Goal: Navigation & Orientation: Understand site structure

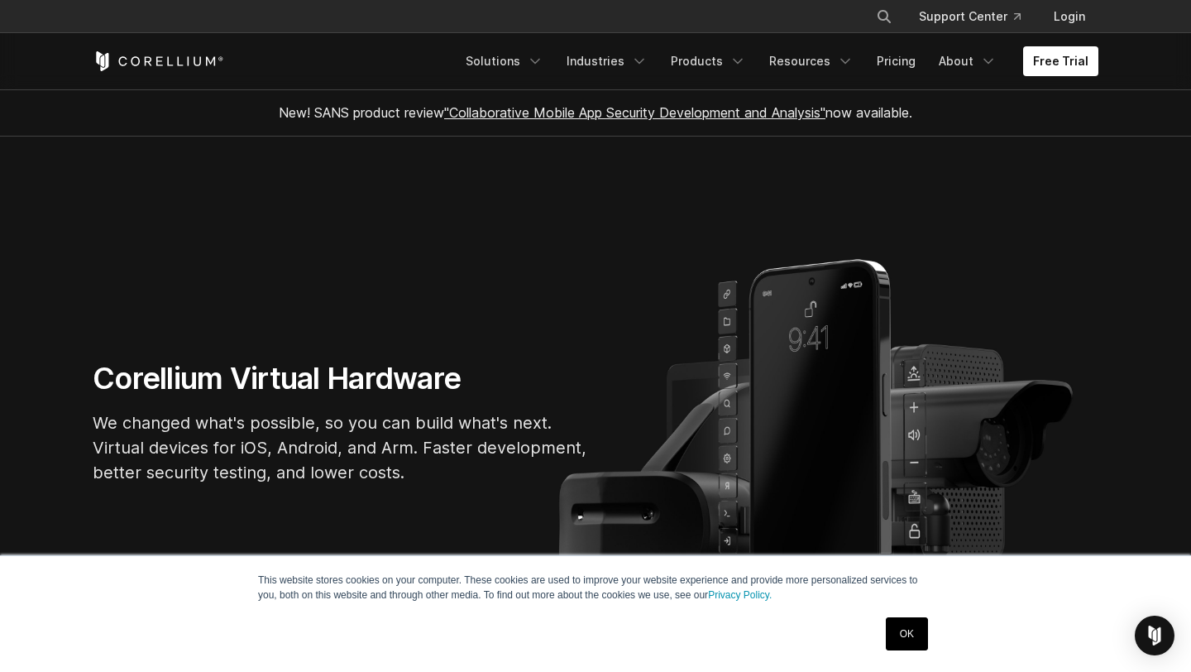
click at [913, 630] on link "OK" at bounding box center [907, 633] width 42 height 33
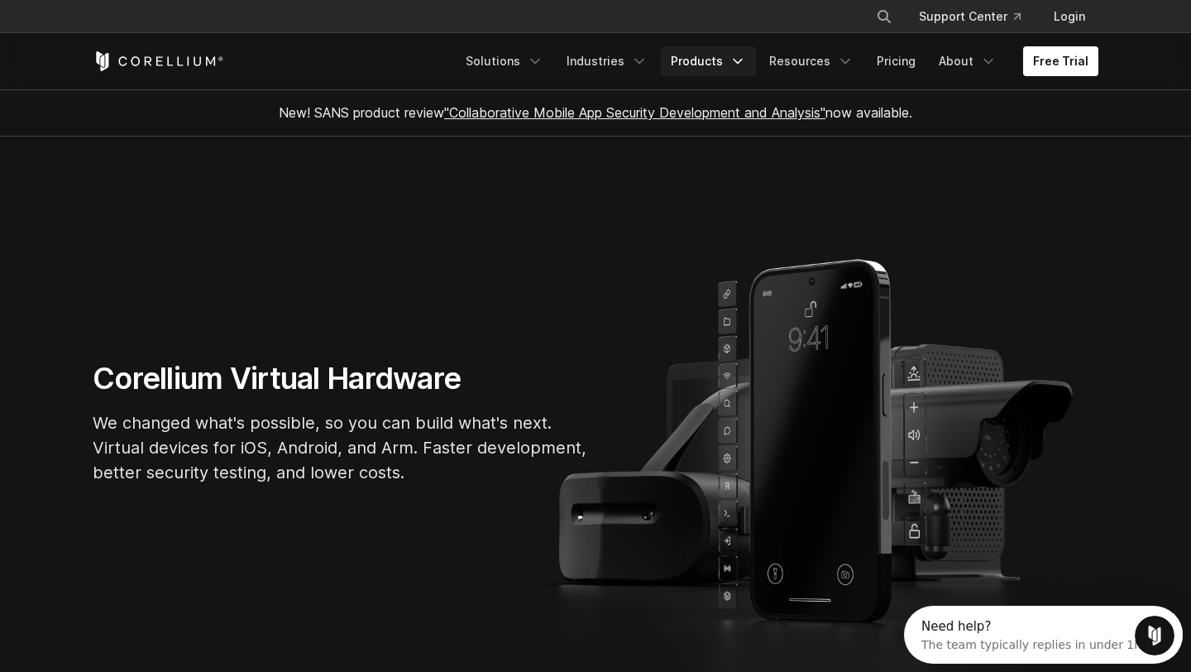
click at [736, 65] on link "Products" at bounding box center [708, 61] width 95 height 30
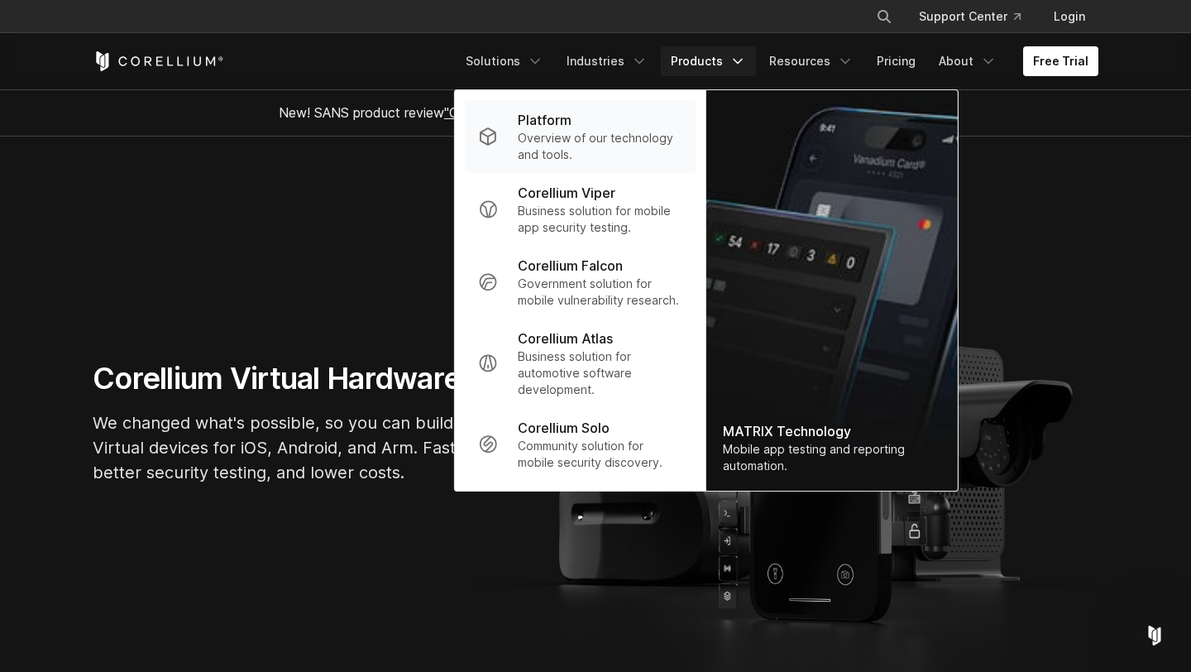
click at [555, 133] on p "Overview of our technology and tools." at bounding box center [600, 146] width 165 height 33
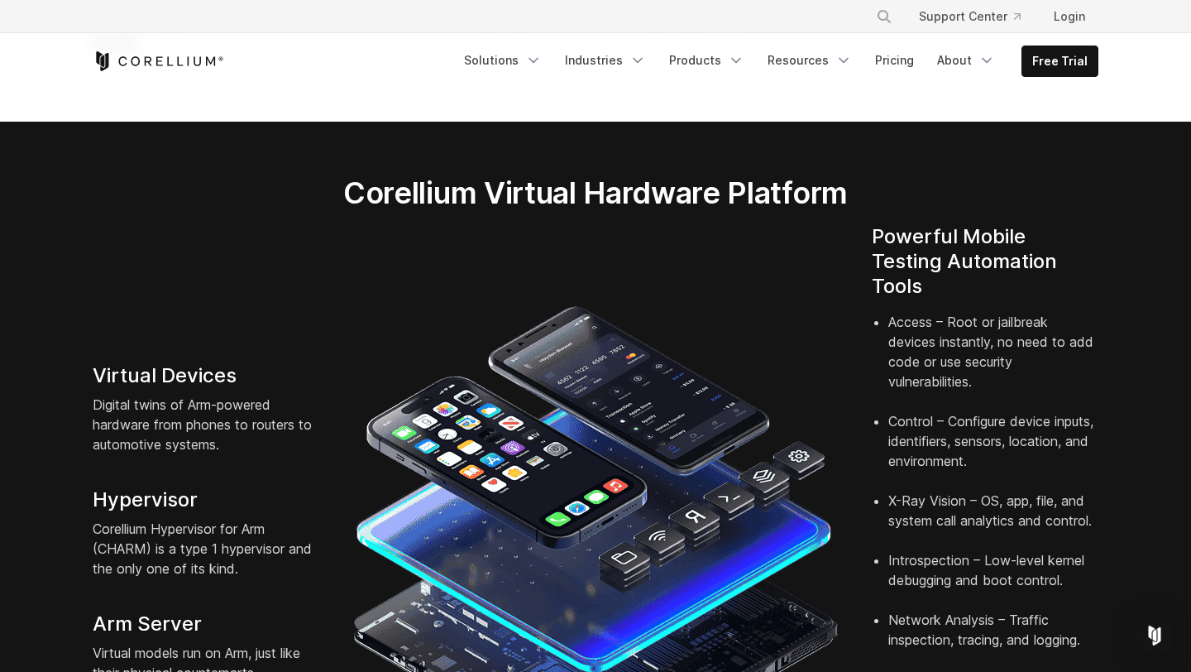
scroll to position [260, 0]
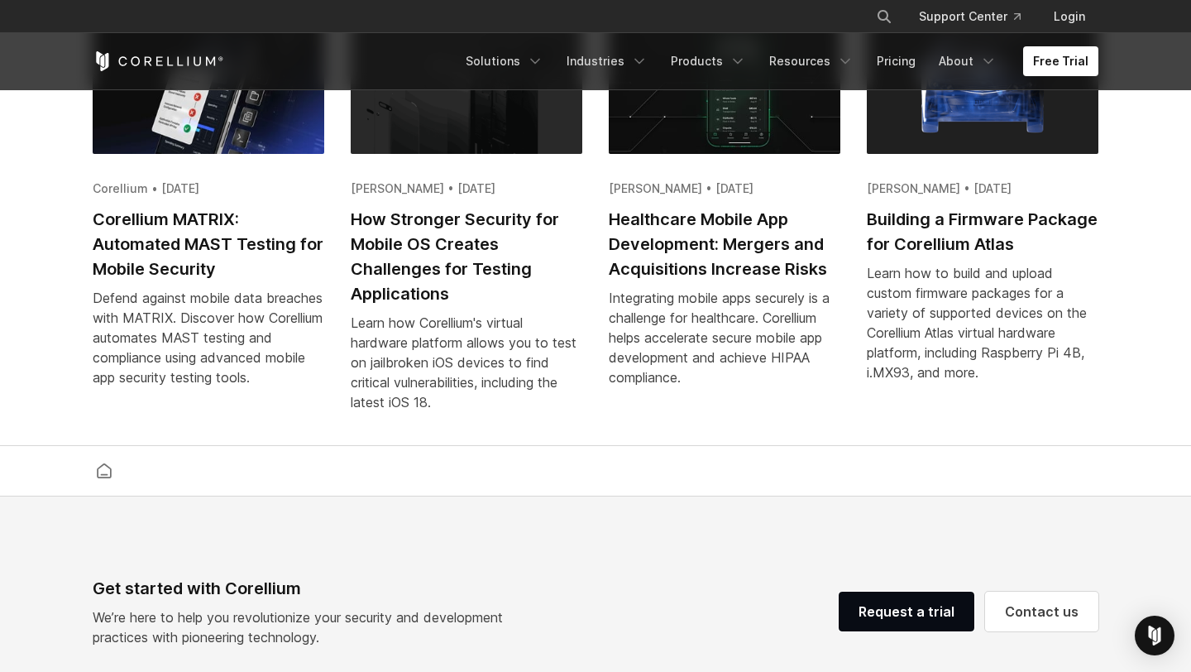
scroll to position [3348, 0]
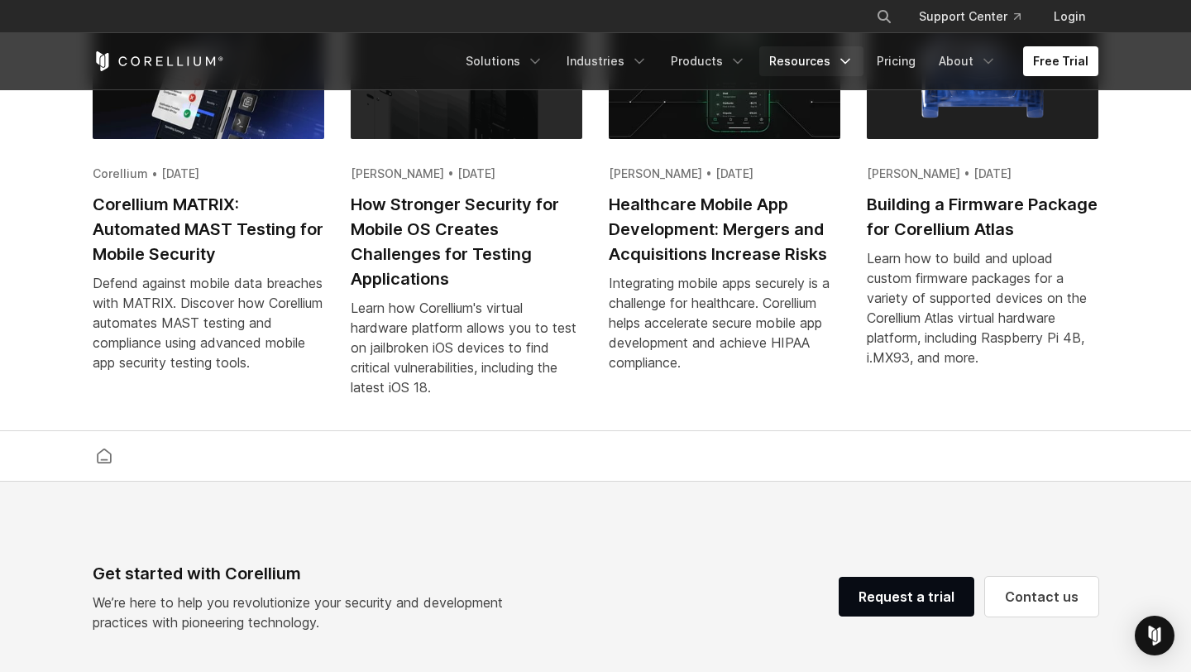
click at [828, 56] on link "Resources" at bounding box center [812, 61] width 104 height 30
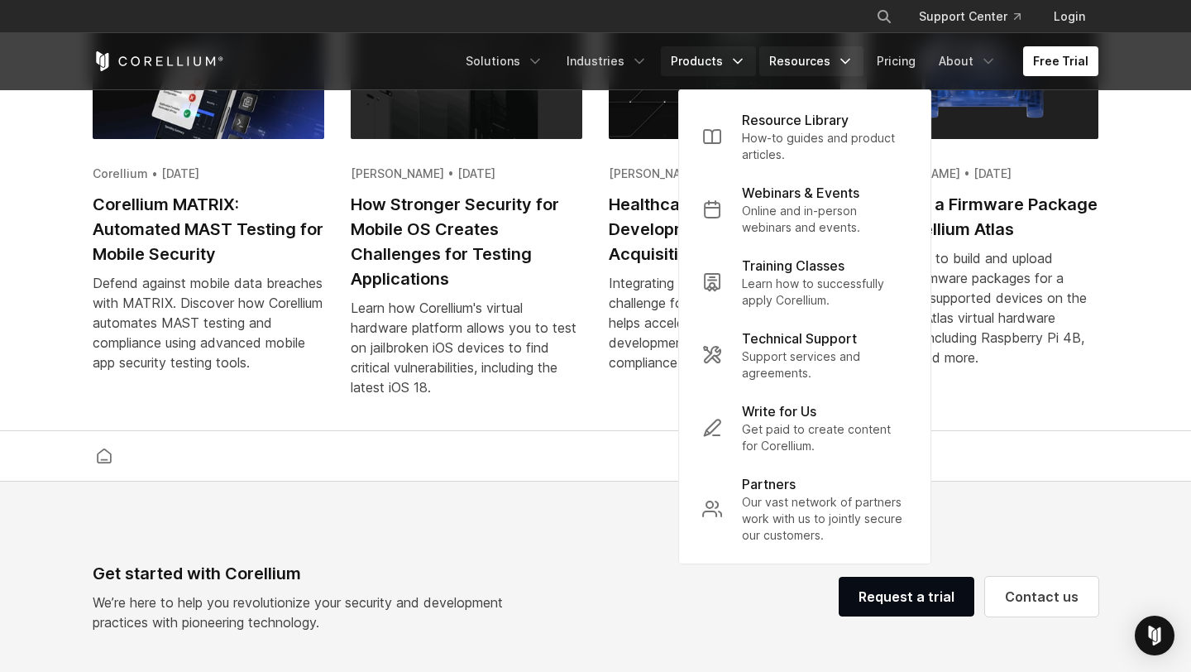
click at [732, 61] on link "Products" at bounding box center [708, 61] width 95 height 30
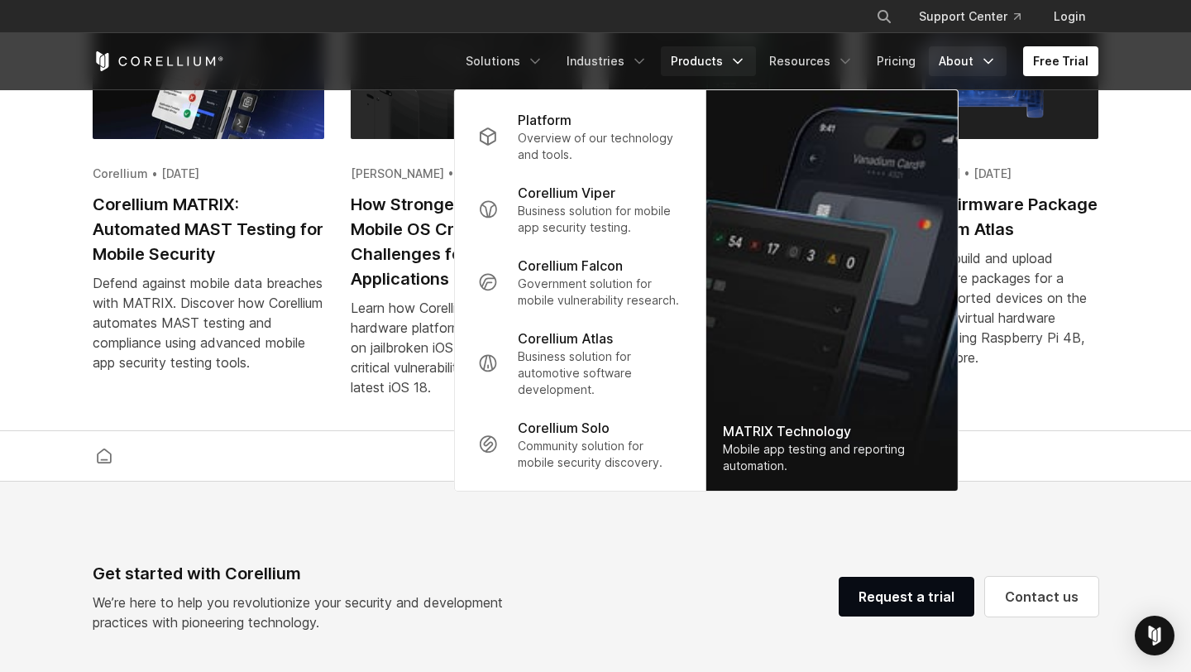
click at [990, 59] on icon "Navigation Menu" at bounding box center [988, 61] width 17 height 17
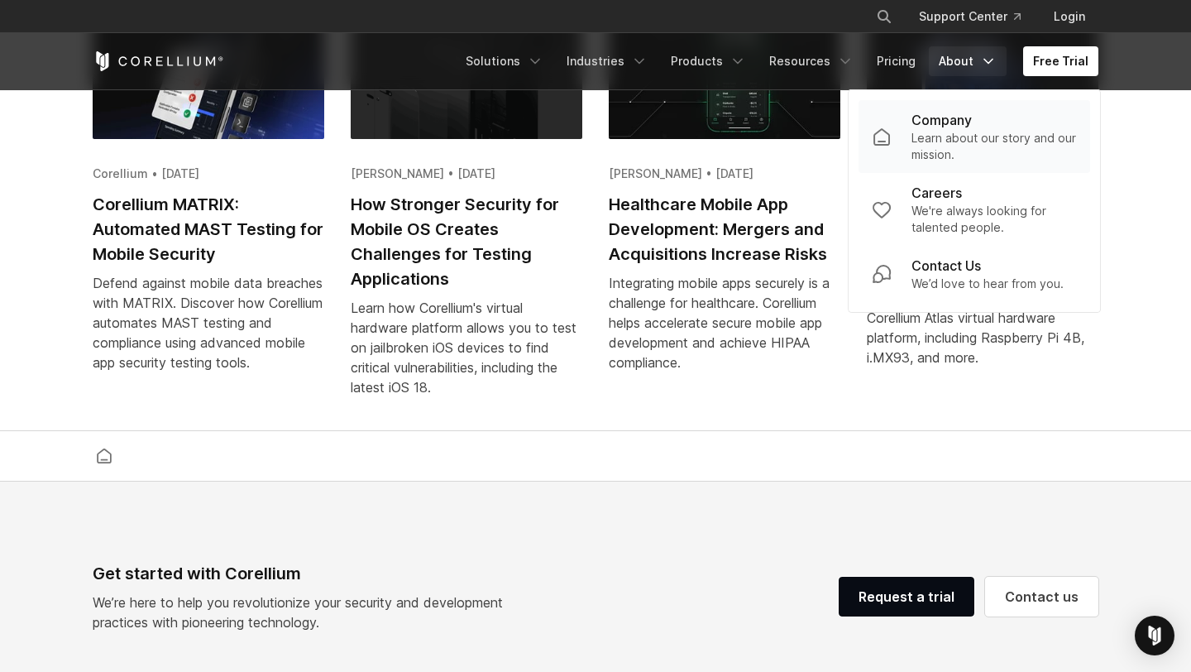
click at [954, 113] on p "Company" at bounding box center [942, 120] width 60 height 20
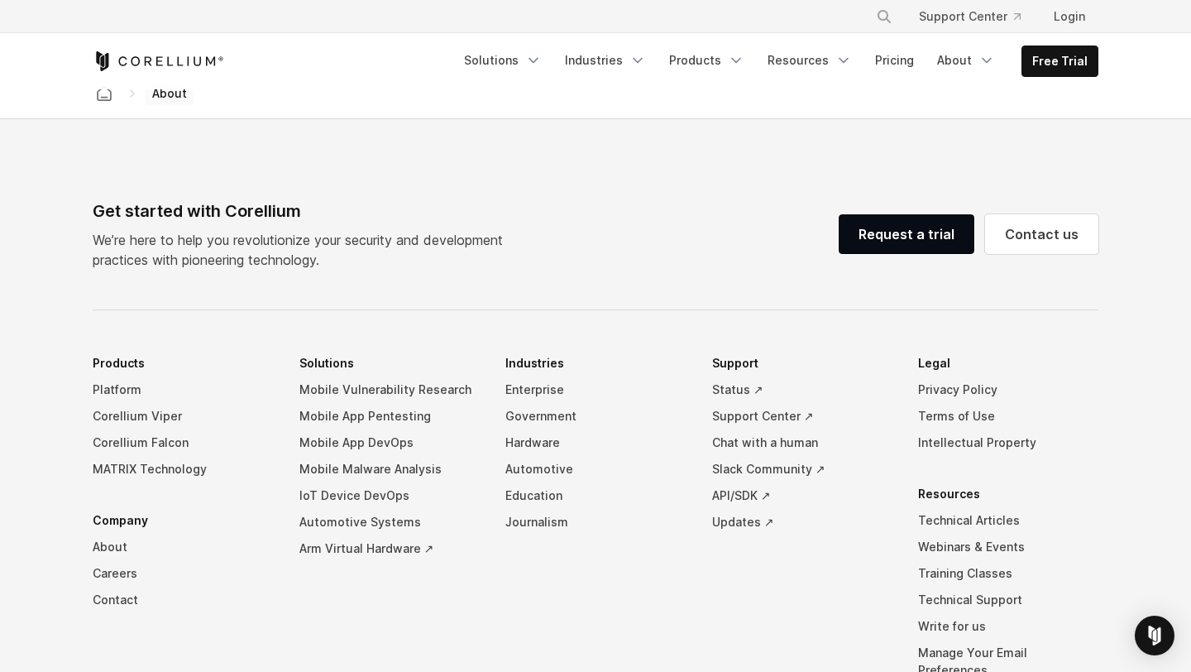
scroll to position [2734, 0]
